Goal: Task Accomplishment & Management: Manage account settings

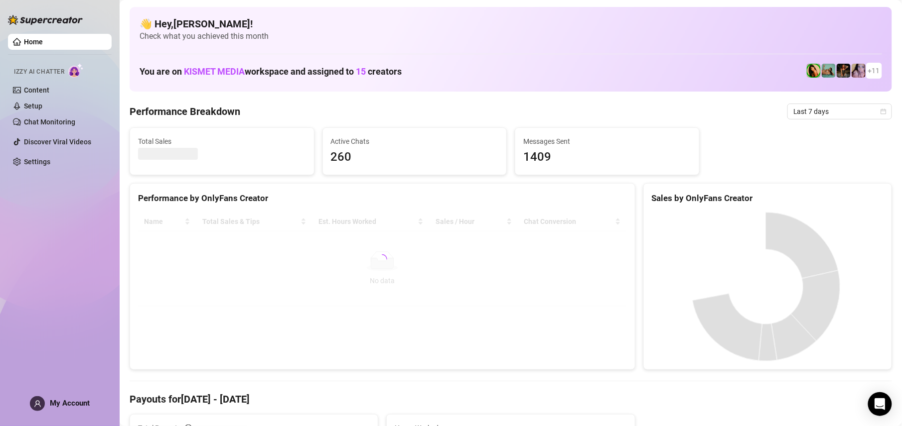
click at [83, 399] on span "My Account" at bounding box center [70, 403] width 40 height 9
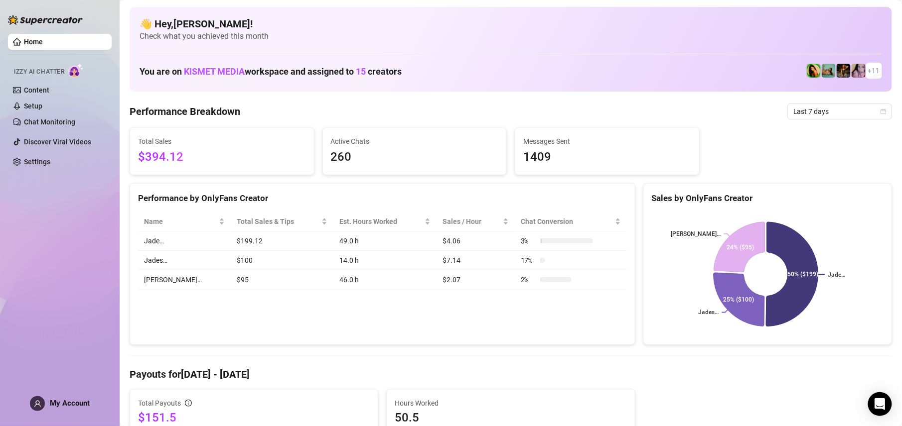
click at [60, 403] on span "My Account" at bounding box center [70, 403] width 40 height 9
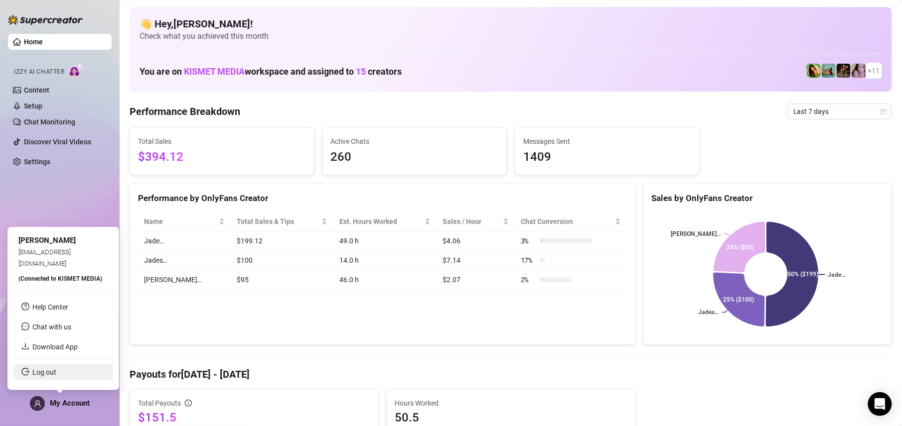
click at [56, 377] on link "Log out" at bounding box center [44, 373] width 24 height 8
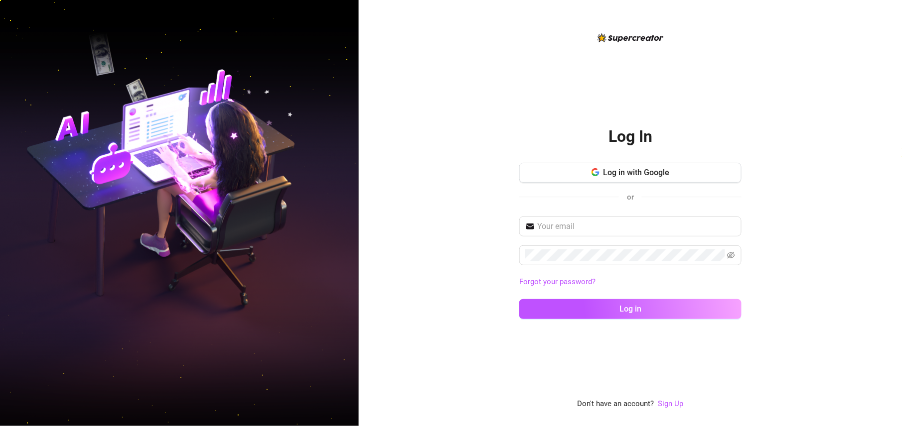
click at [669, 185] on div "Log in with Google or" at bounding box center [630, 187] width 222 height 49
click at [667, 172] on span "Log in with Google" at bounding box center [636, 172] width 66 height 9
